Goal: Task Accomplishment & Management: Complete application form

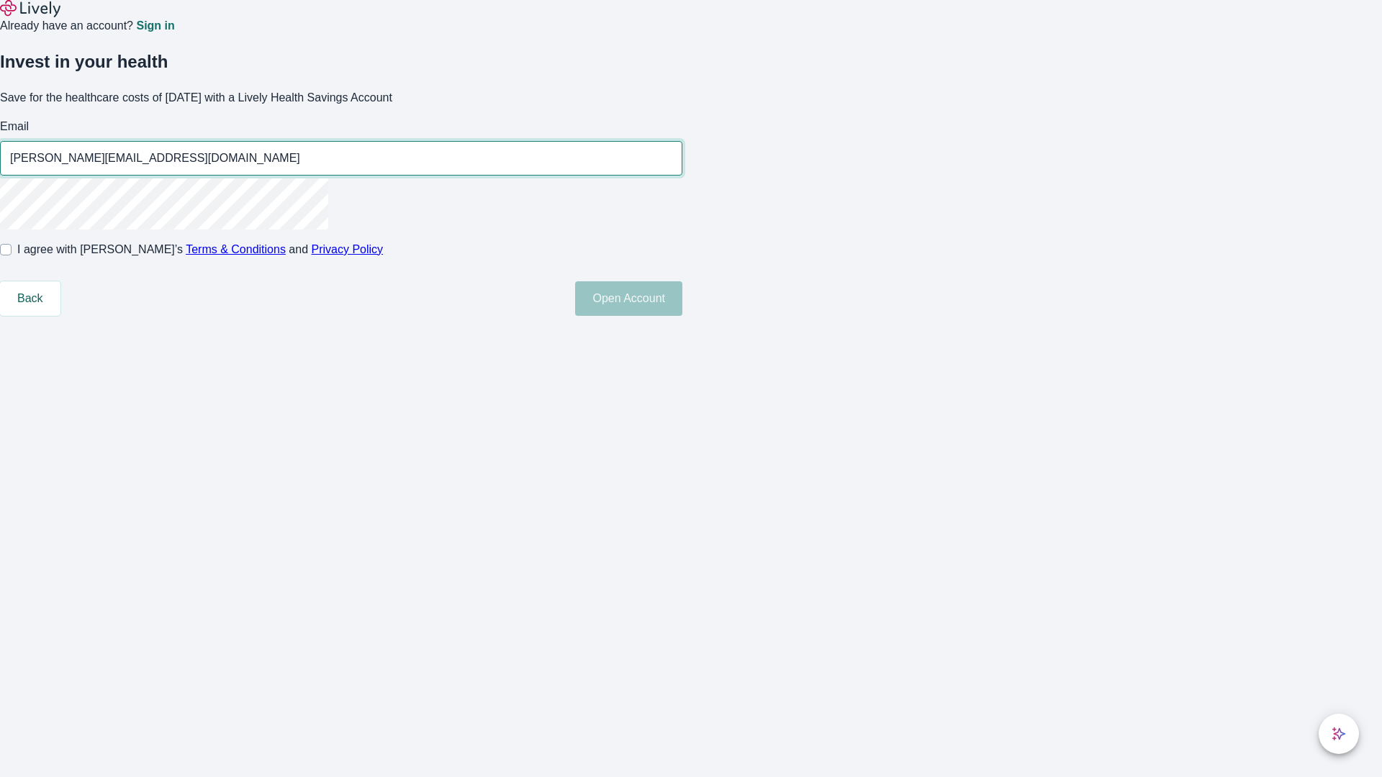
type input "[PERSON_NAME][EMAIL_ADDRESS][DOMAIN_NAME]"
click at [12, 256] on input "I agree with Lively’s Terms & Conditions and Privacy Policy" at bounding box center [6, 250] width 12 height 12
checkbox input "true"
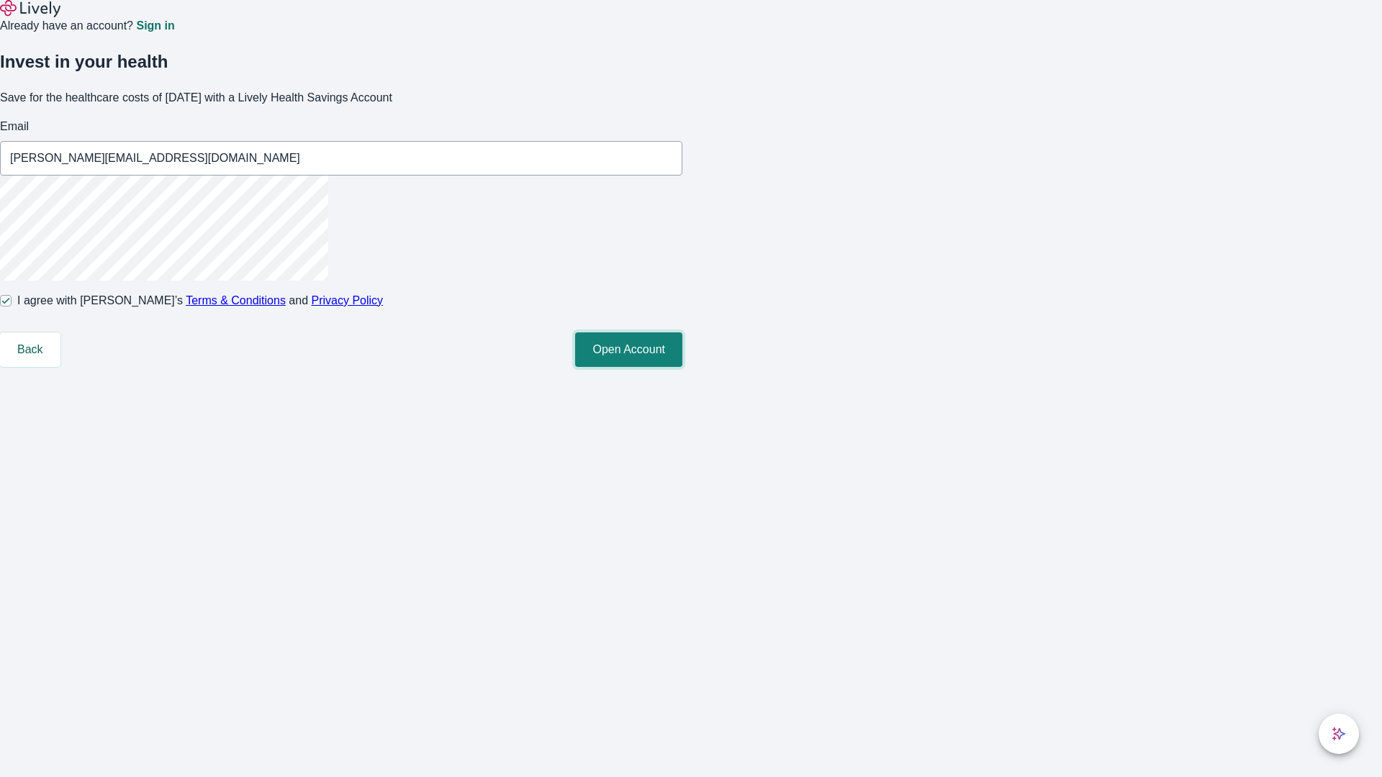
click at [682, 367] on button "Open Account" at bounding box center [628, 350] width 107 height 35
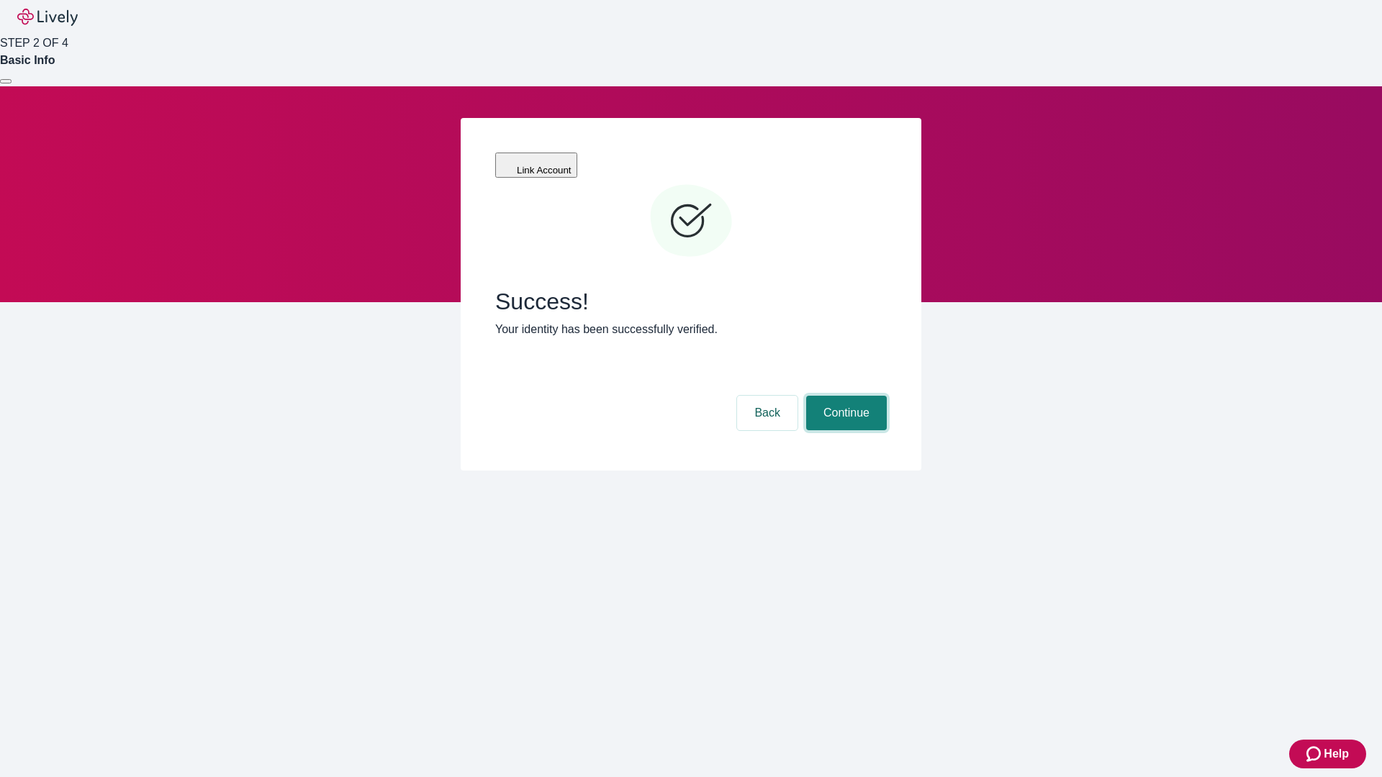
click at [844, 396] on button "Continue" at bounding box center [846, 413] width 81 height 35
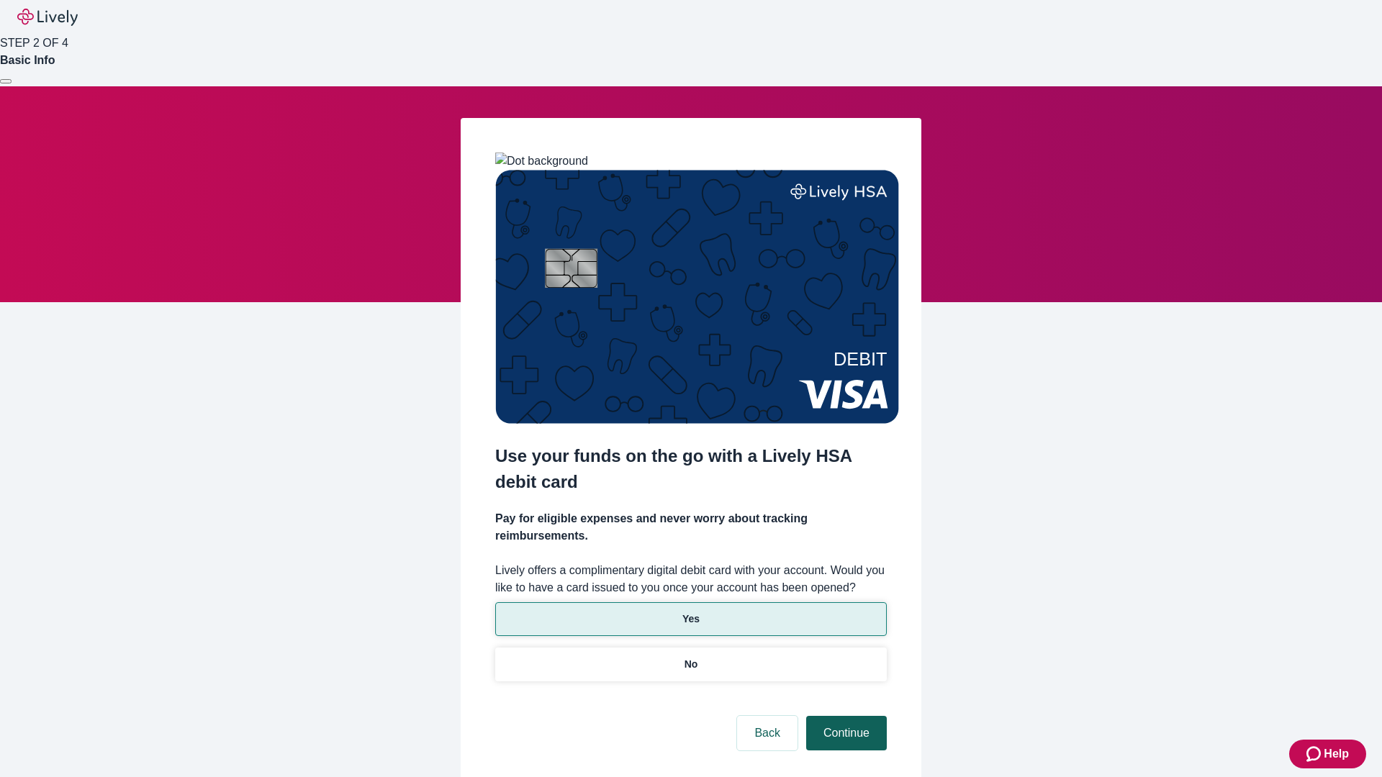
click at [690, 612] on p "Yes" at bounding box center [690, 619] width 17 height 15
click at [844, 716] on button "Continue" at bounding box center [846, 733] width 81 height 35
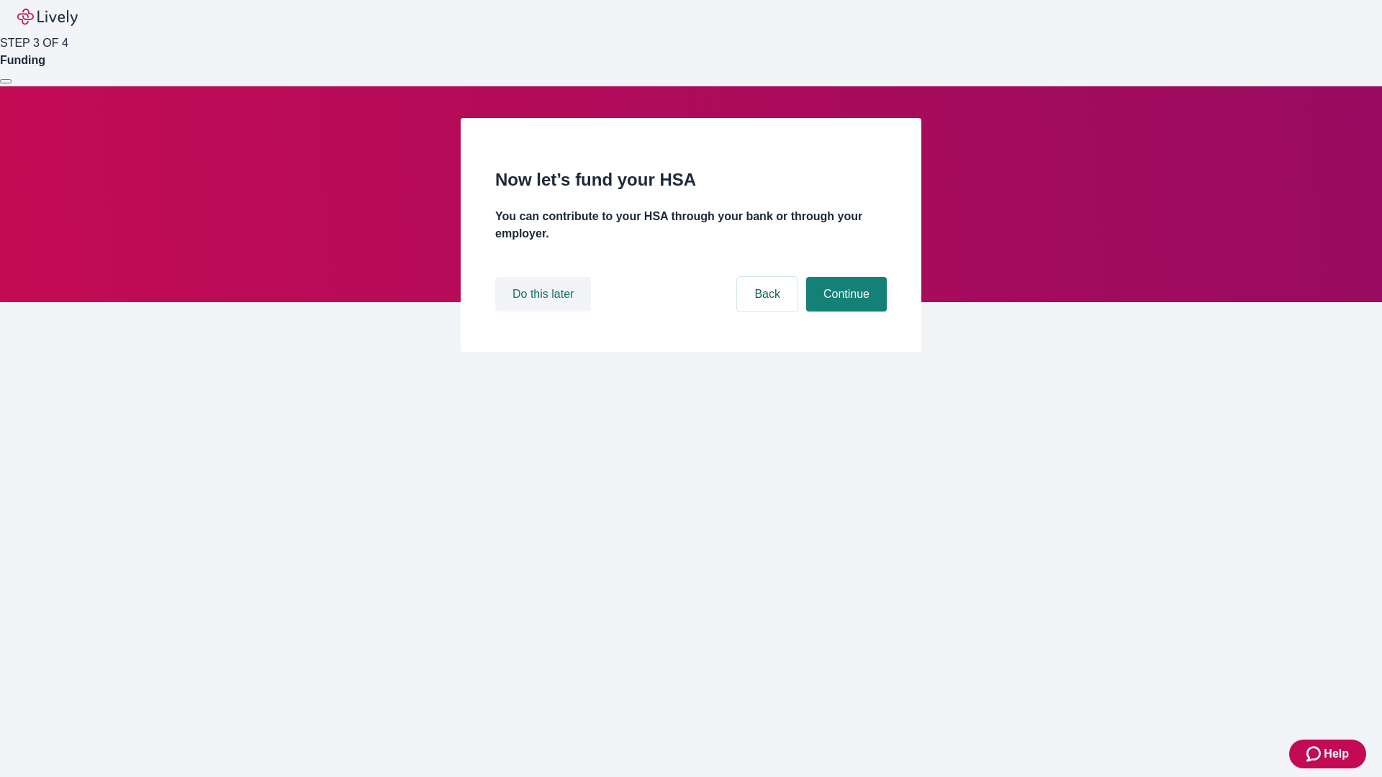
click at [545, 312] on button "Do this later" at bounding box center [543, 294] width 96 height 35
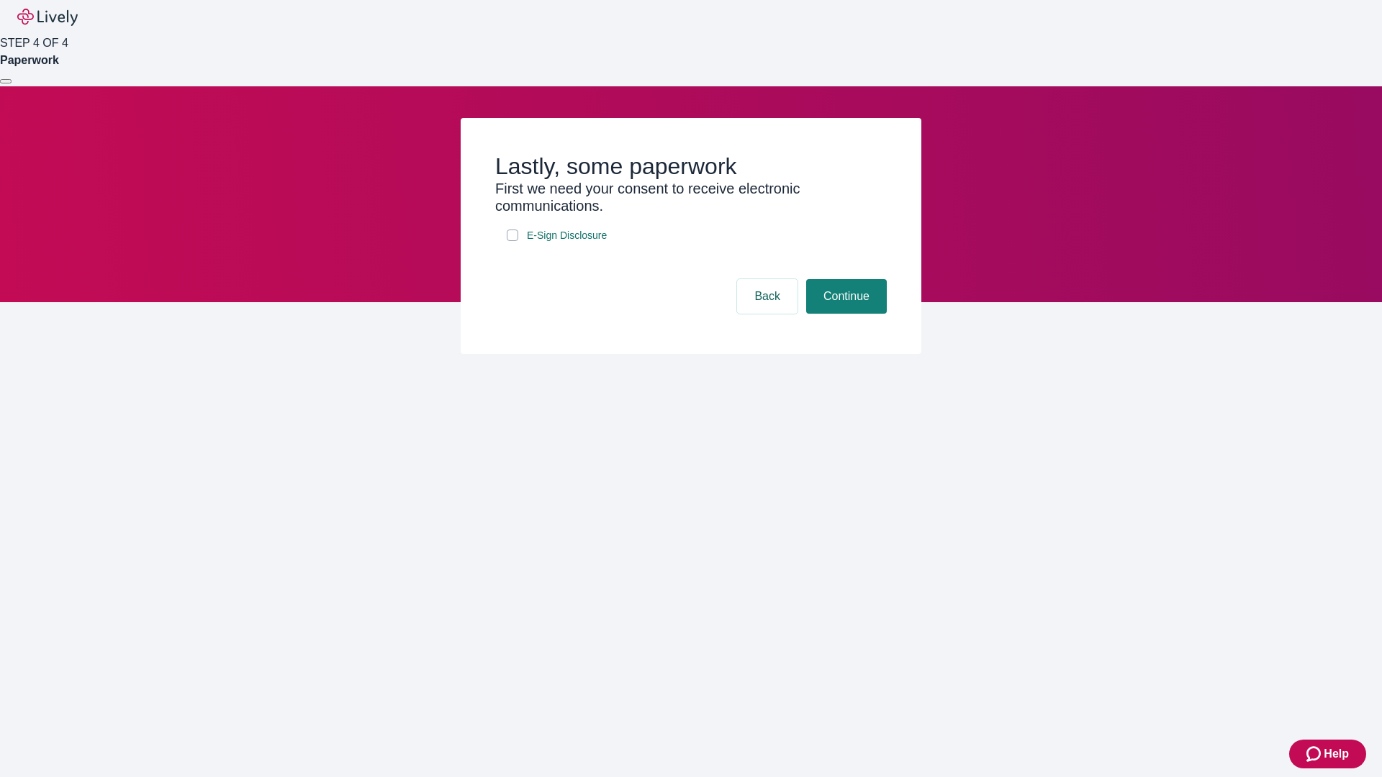
click at [513, 241] on input "E-Sign Disclosure" at bounding box center [513, 236] width 12 height 12
checkbox input "true"
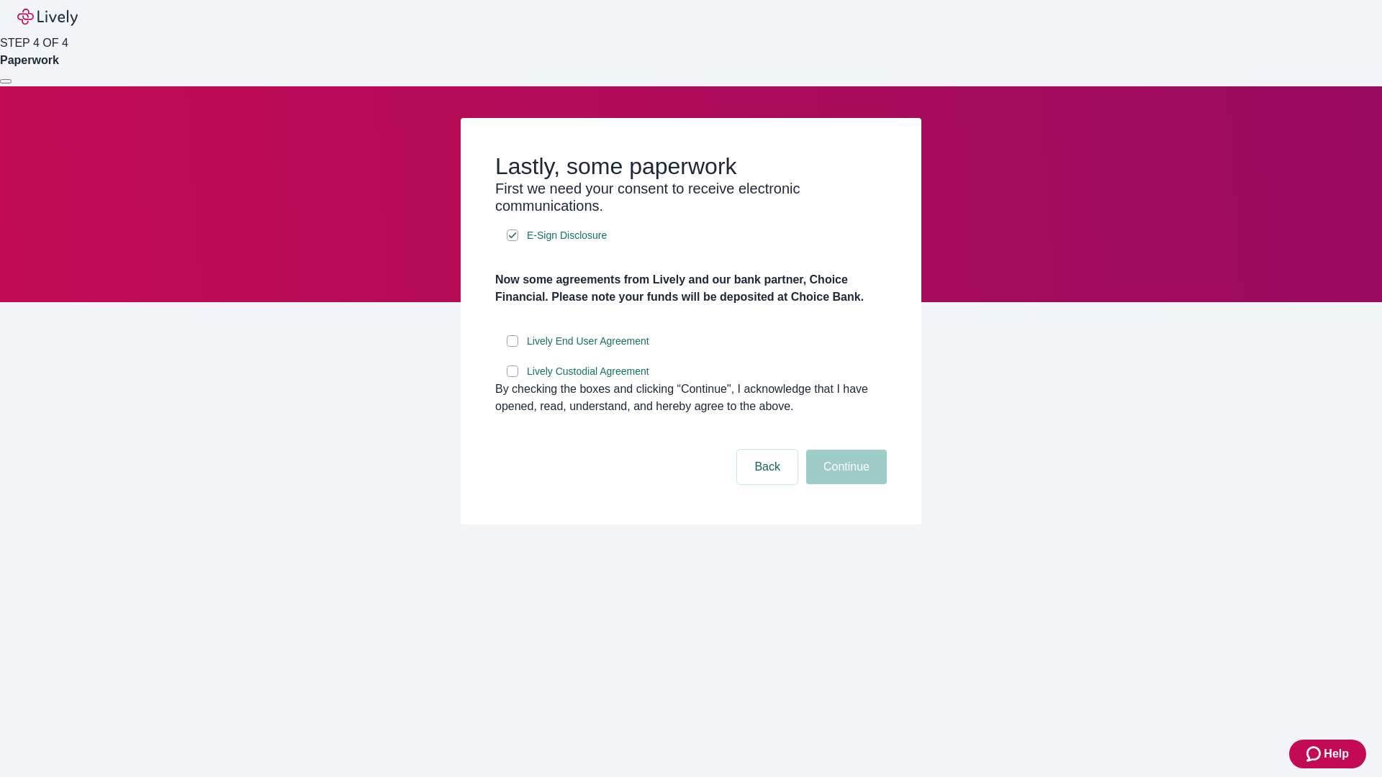
click at [513, 347] on input "Lively End User Agreement" at bounding box center [513, 341] width 12 height 12
checkbox input "true"
click at [513, 377] on input "Lively Custodial Agreement" at bounding box center [513, 372] width 12 height 12
checkbox input "true"
click at [844, 484] on button "Continue" at bounding box center [846, 467] width 81 height 35
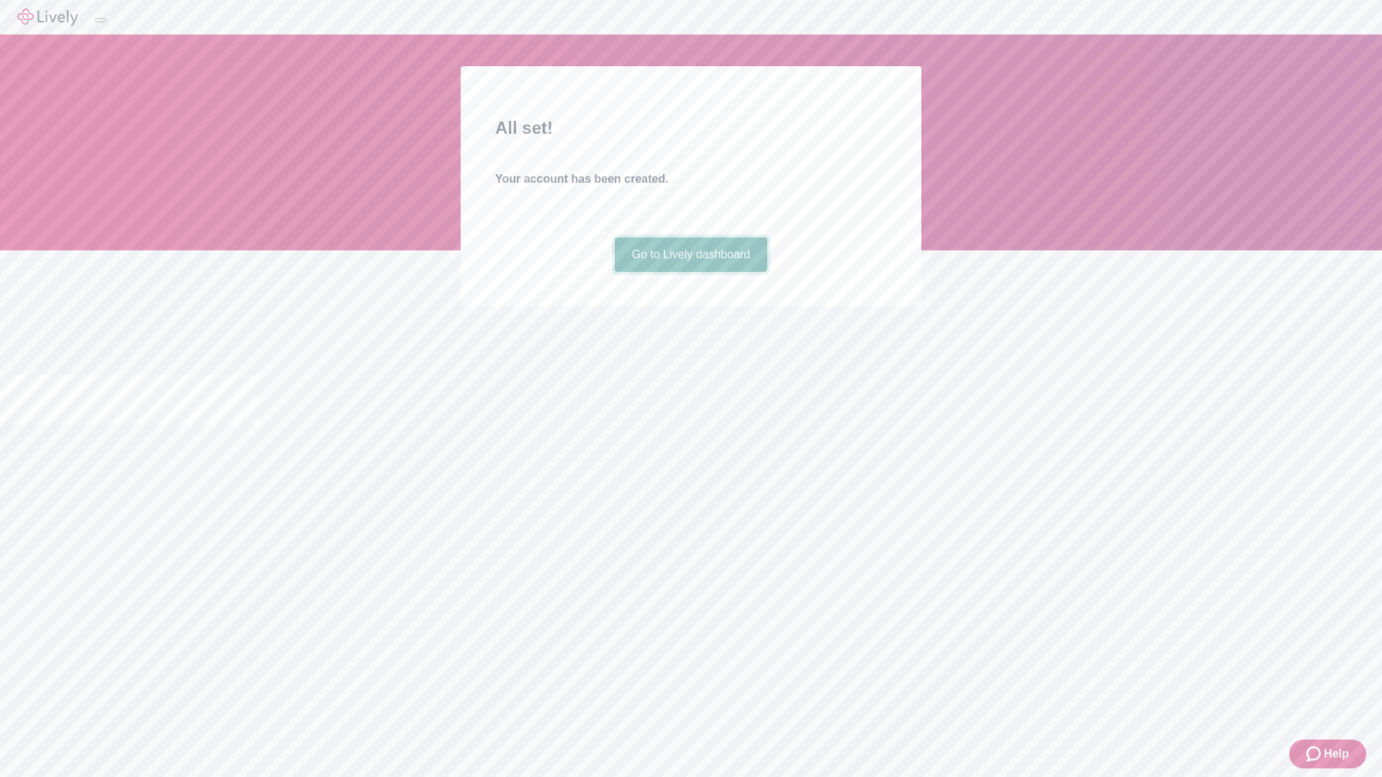
click at [690, 272] on link "Go to Lively dashboard" at bounding box center [691, 255] width 153 height 35
